Goal: Task Accomplishment & Management: Manage account settings

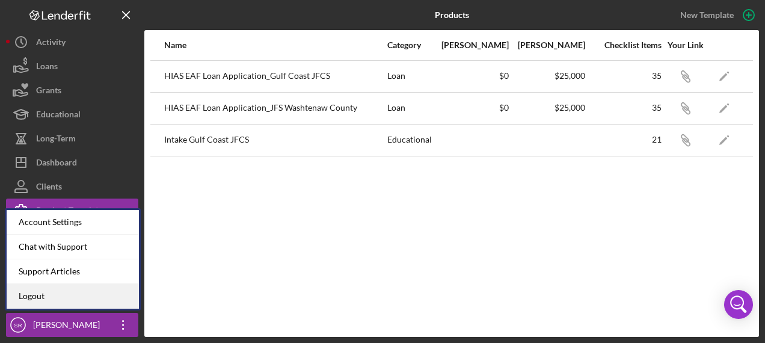
click at [76, 301] on link "Logout" at bounding box center [73, 296] width 132 height 25
